Goal: Task Accomplishment & Management: Use online tool/utility

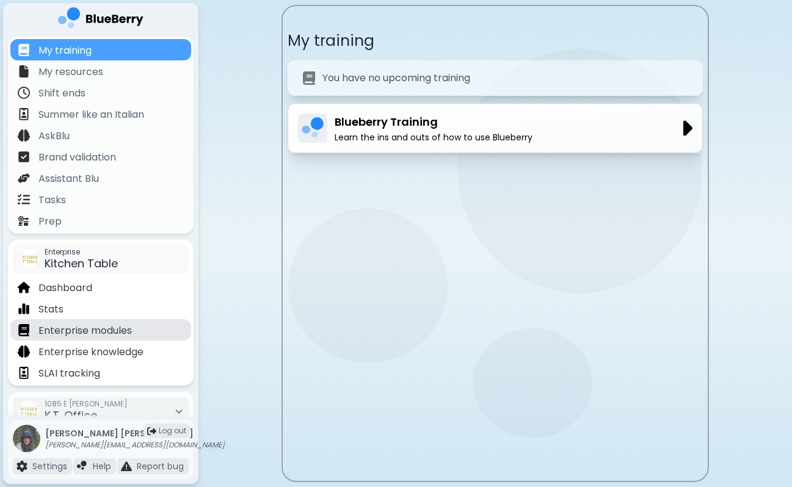
click at [138, 330] on div "Enterprise modules" at bounding box center [100, 329] width 181 height 21
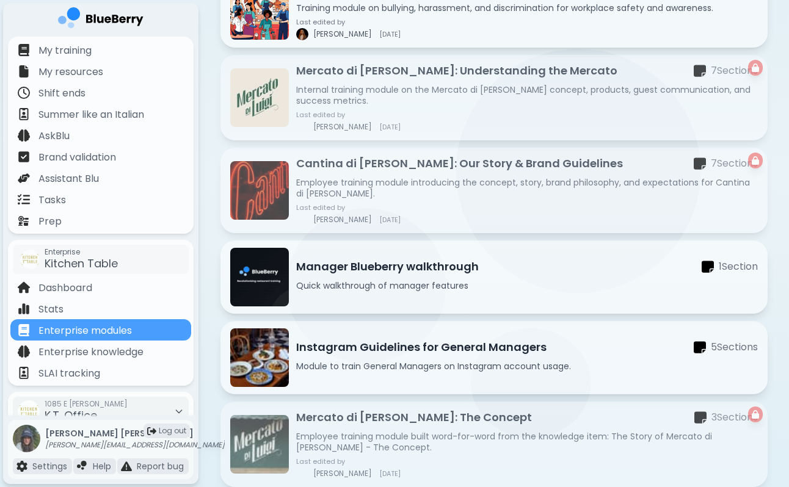
scroll to position [674, 0]
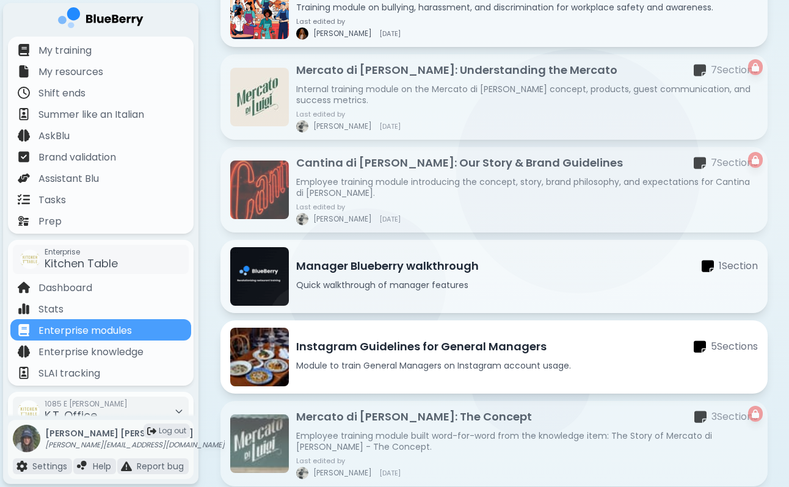
click at [601, 366] on p "Module to train General Managers on Instagram account usage." at bounding box center [527, 365] width 462 height 11
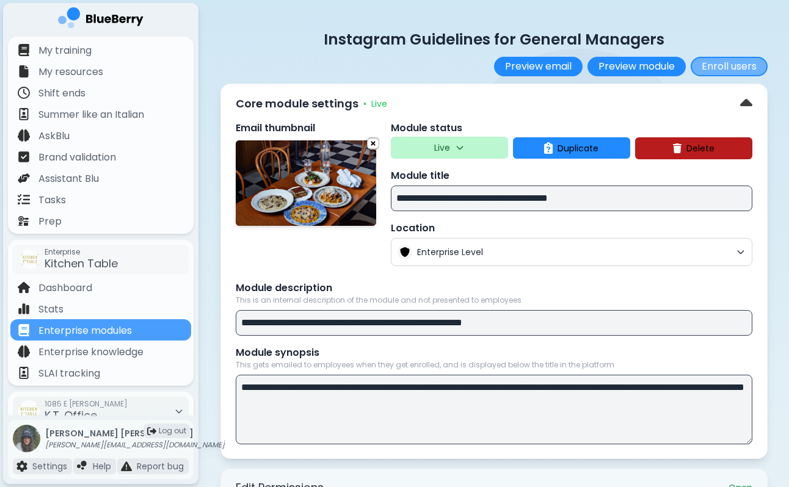
click at [724, 65] on button "Enroll users" at bounding box center [729, 67] width 77 height 20
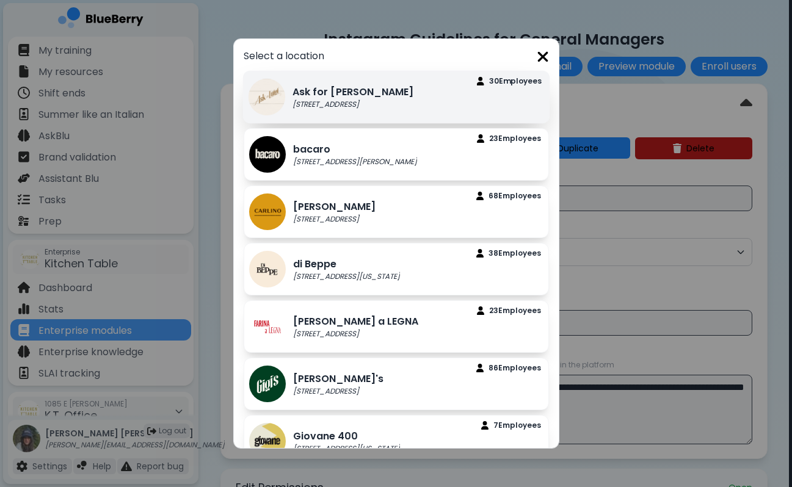
click at [426, 87] on div "Ask for [PERSON_NAME] [STREET_ADDRESS][PERSON_NAME] Employee s" at bounding box center [395, 97] width 307 height 53
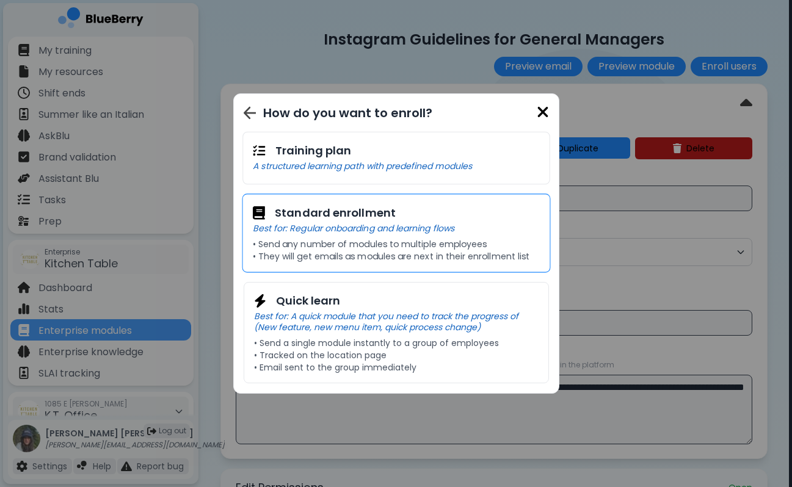
click at [434, 223] on p "Best for: Regular onboarding and learning flows" at bounding box center [396, 228] width 288 height 11
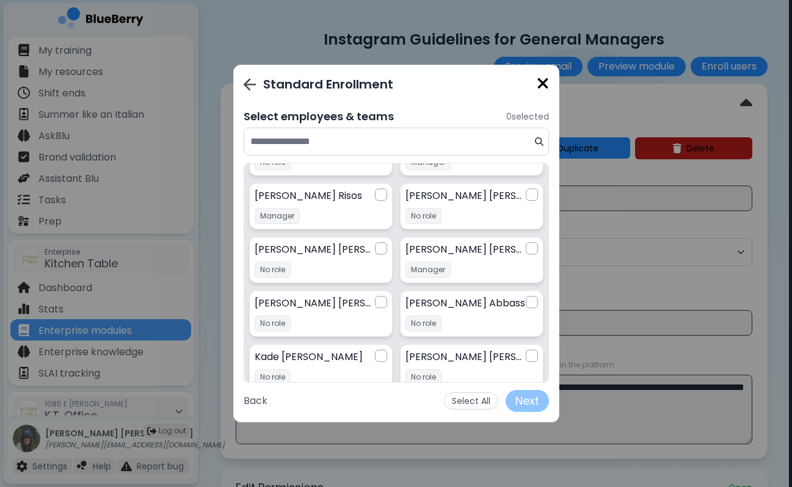
scroll to position [310, 0]
